Goal: Transaction & Acquisition: Purchase product/service

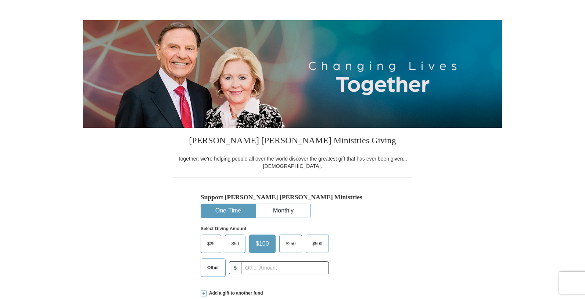
scroll to position [89, 0]
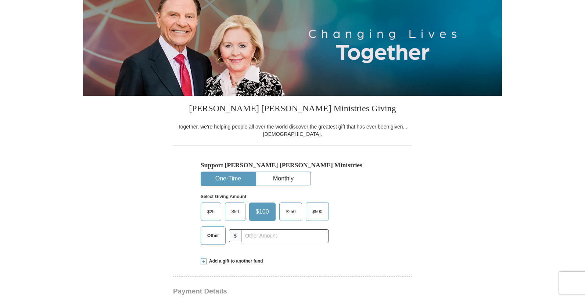
click at [209, 238] on span "Other" at bounding box center [213, 235] width 19 height 11
click at [0, 0] on input "Other" at bounding box center [0, 0] width 0 height 0
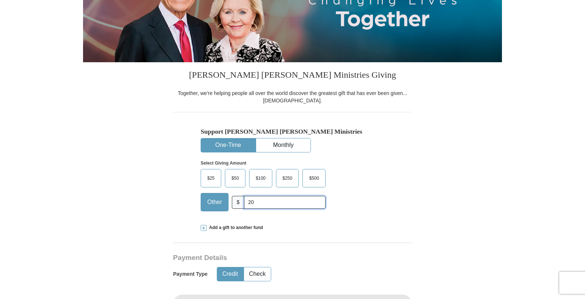
scroll to position [124, 0]
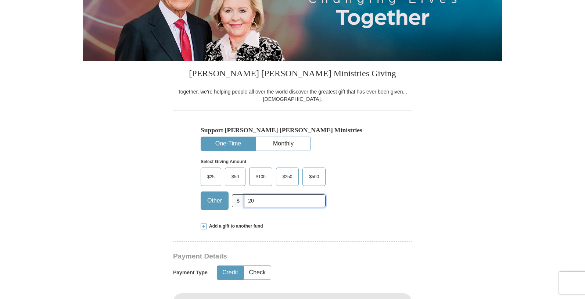
type input "20"
click at [239, 273] on button "Credit" at bounding box center [230, 273] width 26 height 14
click at [232, 273] on button "Credit" at bounding box center [230, 273] width 26 height 14
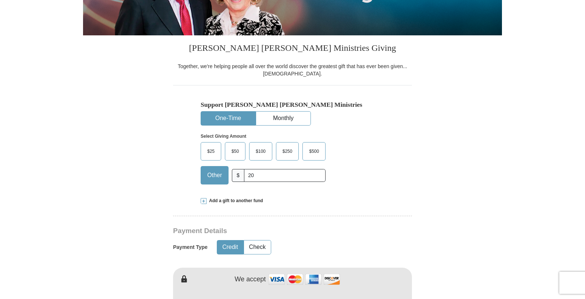
scroll to position [250, 0]
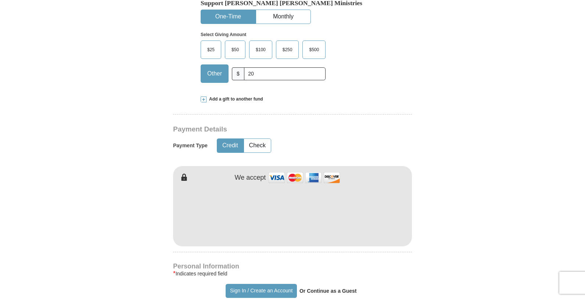
type input "[PERSON_NAME]"
type input "Tonne"
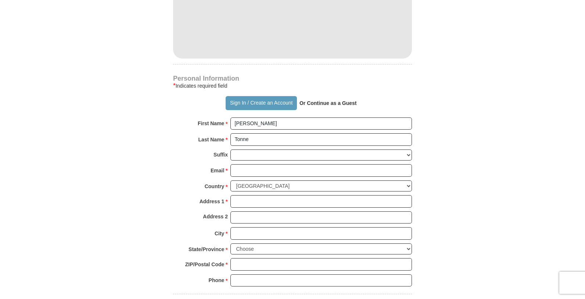
scroll to position [439, 0]
click at [261, 104] on button "Sign In / Create an Account" at bounding box center [261, 102] width 71 height 14
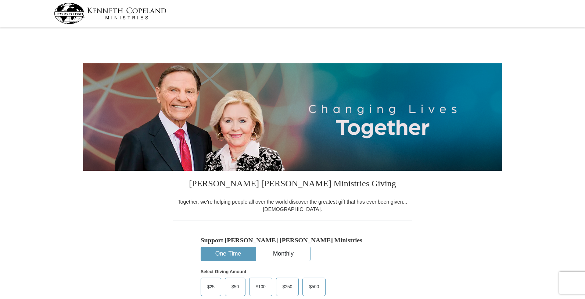
select select "GA"
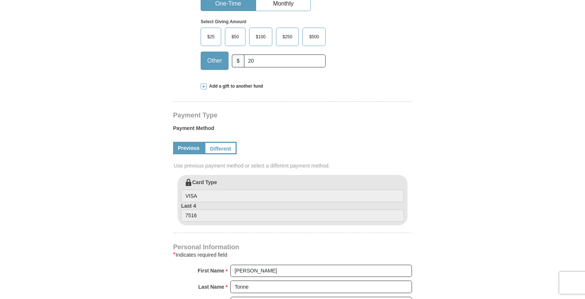
scroll to position [270, 0]
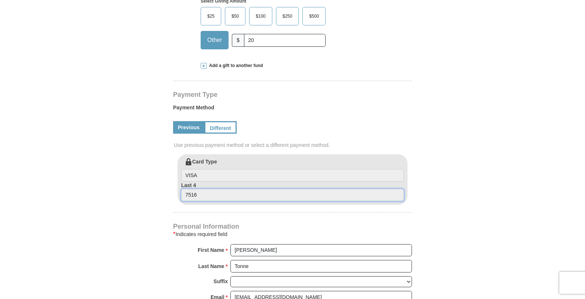
click at [209, 197] on input "7516" at bounding box center [292, 195] width 223 height 13
drag, startPoint x: 207, startPoint y: 196, endPoint x: 182, endPoint y: 196, distance: 25.0
click at [182, 196] on input "7516" at bounding box center [292, 195] width 223 height 13
click at [200, 192] on input "7516" at bounding box center [292, 195] width 223 height 13
drag, startPoint x: 200, startPoint y: 192, endPoint x: 181, endPoint y: 197, distance: 19.0
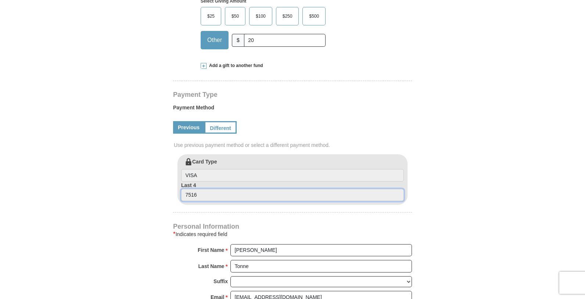
click at [181, 197] on input "7516" at bounding box center [292, 195] width 223 height 13
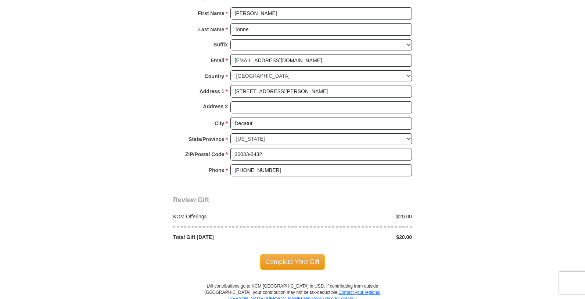
scroll to position [520, 0]
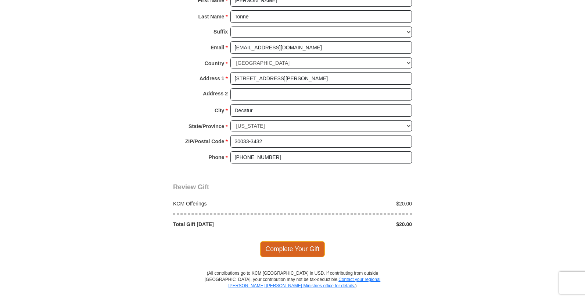
click at [280, 249] on span "Complete Your Gift" at bounding box center [292, 248] width 65 height 15
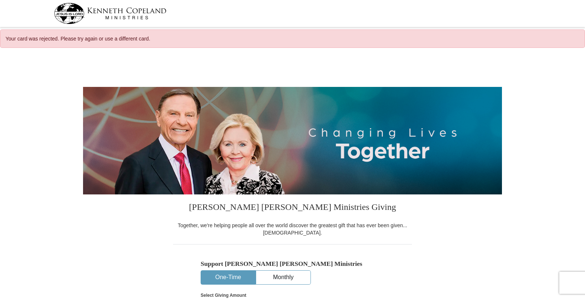
select select "GA"
click at [215, 277] on button "One-Time" at bounding box center [228, 277] width 54 height 14
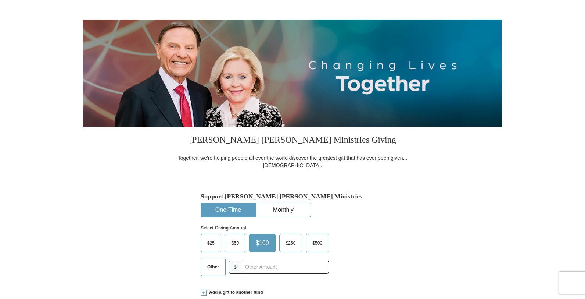
scroll to position [154, 0]
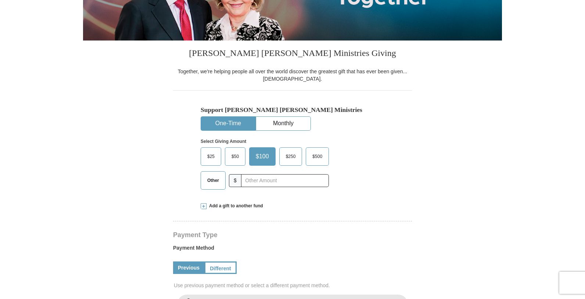
click at [219, 184] on span "Other" at bounding box center [213, 180] width 19 height 11
click at [0, 0] on input "Other" at bounding box center [0, 0] width 0 height 0
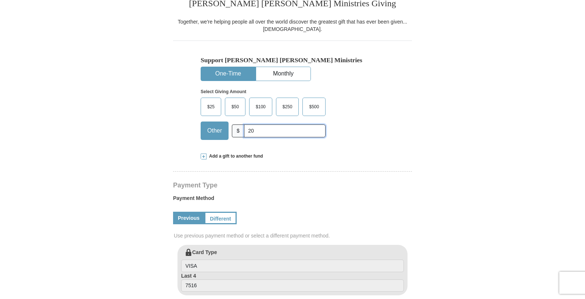
scroll to position [212, 0]
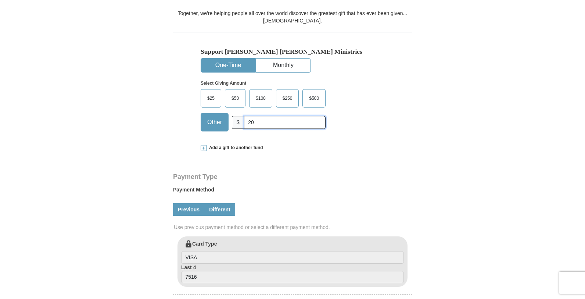
type input "20"
click at [217, 210] on link "Different" at bounding box center [219, 209] width 31 height 13
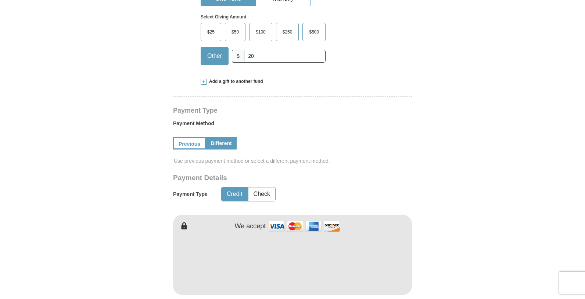
scroll to position [278, 0]
click at [236, 193] on button "Credit" at bounding box center [235, 194] width 26 height 14
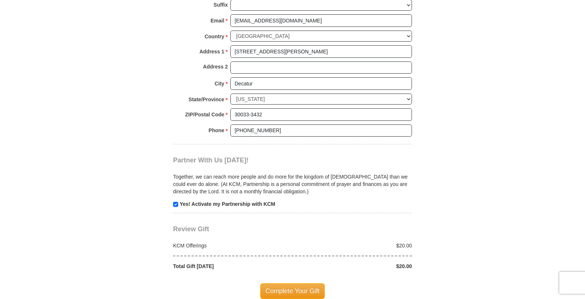
scroll to position [654, 0]
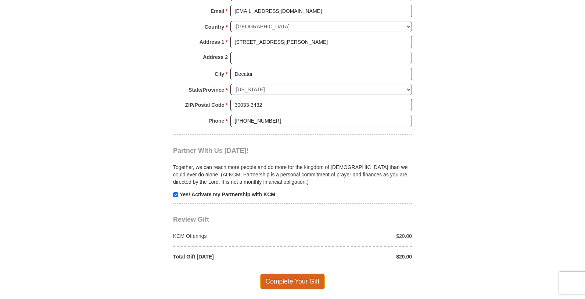
click at [278, 280] on span "Complete Your Gift" at bounding box center [292, 280] width 65 height 15
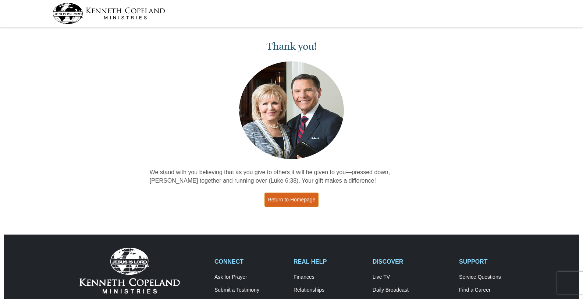
click at [284, 198] on link "Return to Homepage" at bounding box center [291, 199] width 54 height 14
